Goal: Task Accomplishment & Management: Use online tool/utility

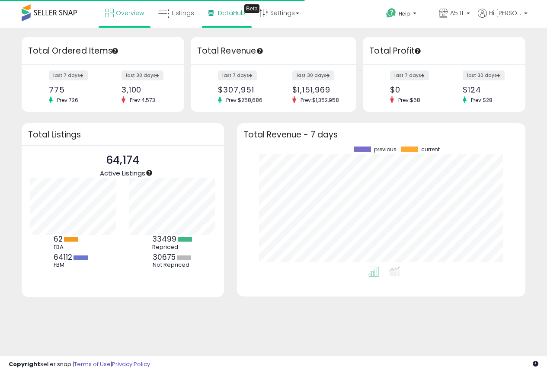
scroll to position [120, 271]
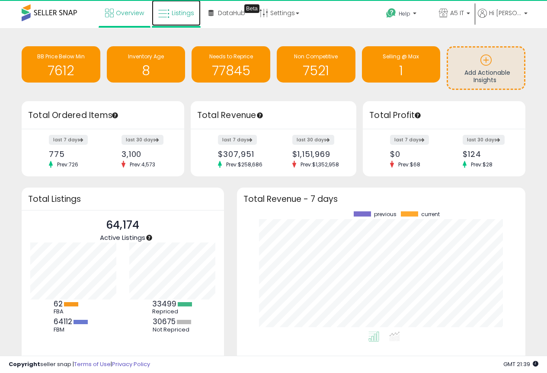
click at [174, 13] on span "Listings" at bounding box center [183, 13] width 22 height 9
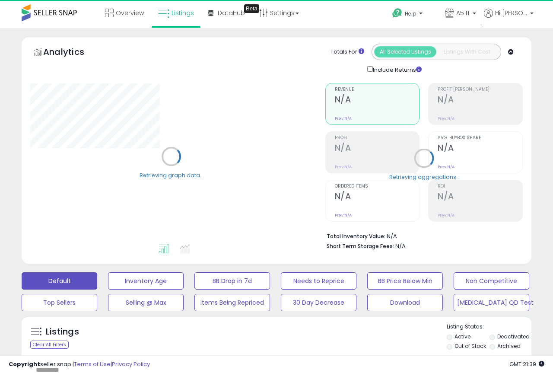
type input "*******"
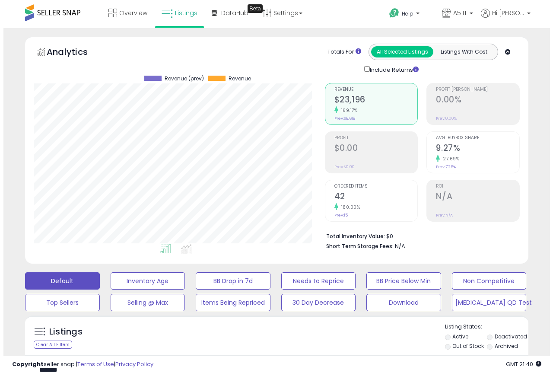
scroll to position [177, 291]
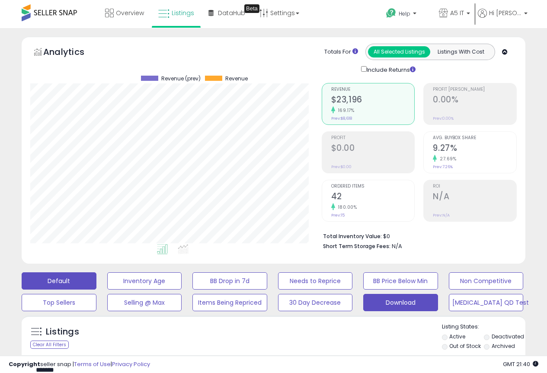
click at [402, 301] on button "Download" at bounding box center [400, 302] width 75 height 17
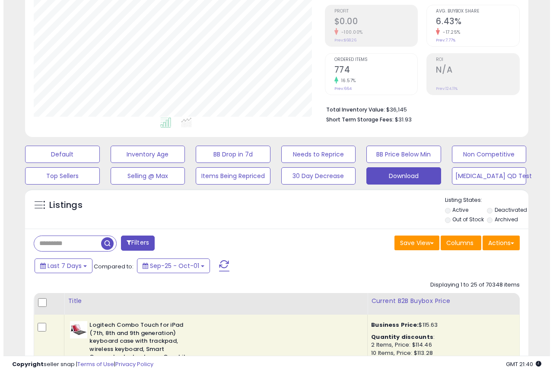
scroll to position [130, 0]
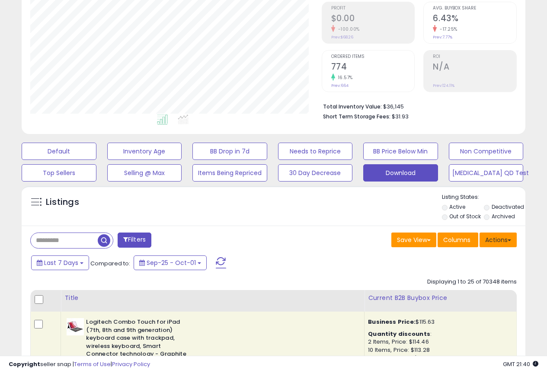
click at [504, 242] on button "Actions" at bounding box center [497, 239] width 37 height 15
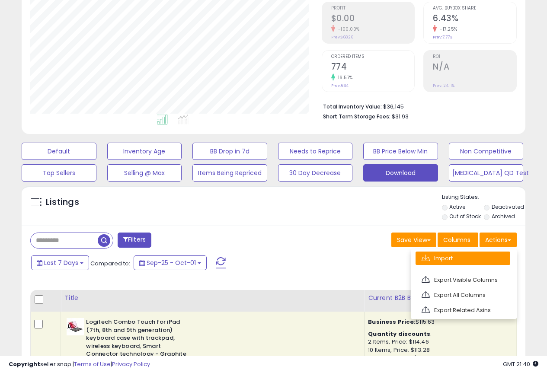
click at [458, 258] on link "Import" at bounding box center [462, 257] width 95 height 13
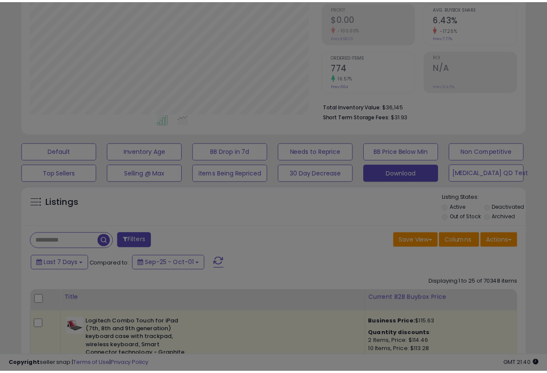
scroll to position [177, 295]
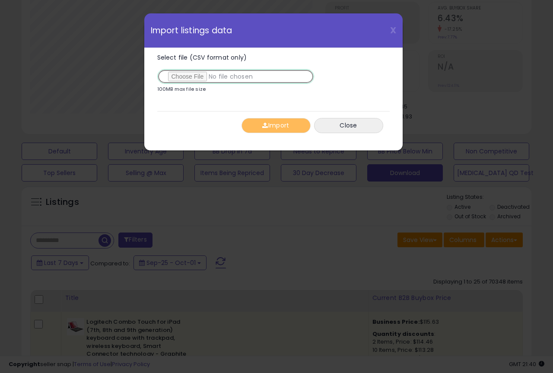
click at [185, 80] on input "Select file (CSV format only)" at bounding box center [235, 76] width 157 height 15
type input "**********"
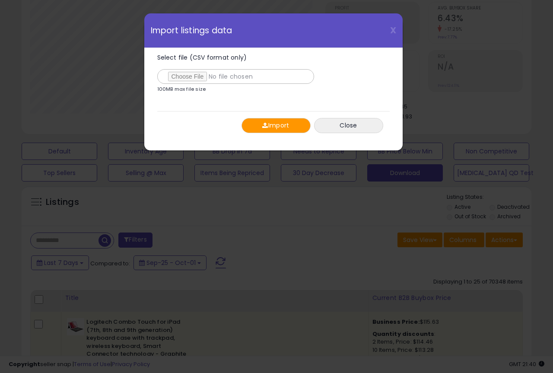
click at [266, 128] on span "button" at bounding box center [265, 125] width 6 height 6
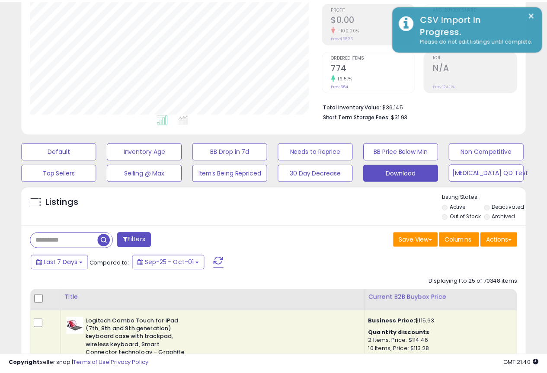
scroll to position [431894, 431780]
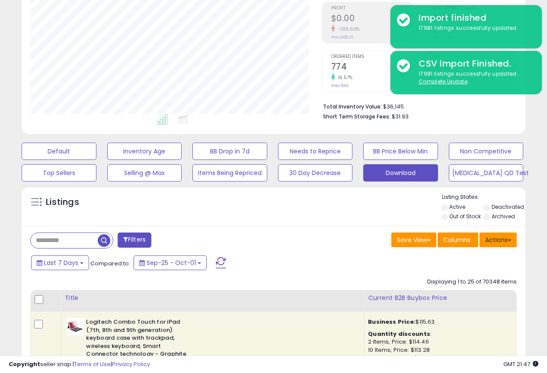
click at [495, 232] on button "Actions" at bounding box center [497, 239] width 37 height 15
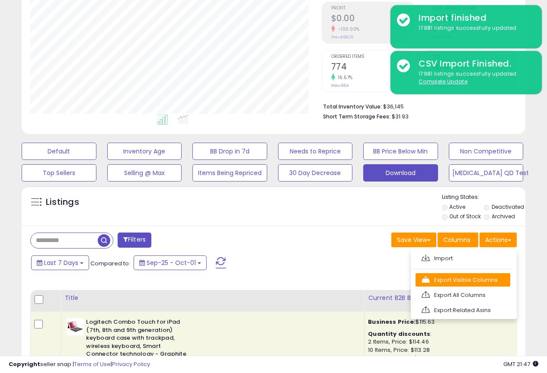
click at [468, 281] on link "Export Visible Columns" at bounding box center [462, 279] width 95 height 13
